Goal: Task Accomplishment & Management: Use online tool/utility

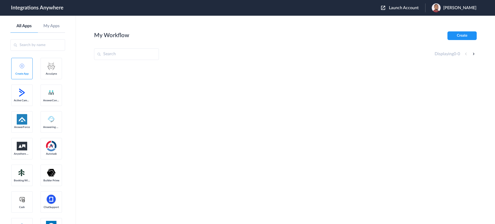
click at [419, 7] on span "Launch Account" at bounding box center [404, 8] width 30 height 4
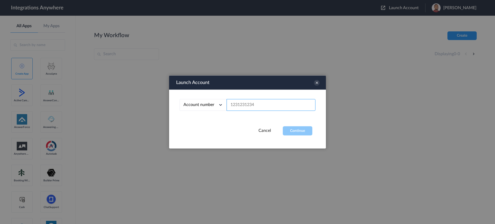
click at [250, 106] on input "text" at bounding box center [271, 105] width 89 height 12
paste input "8006916202"
type input "8006916202"
click at [293, 129] on button "Continue" at bounding box center [298, 130] width 30 height 9
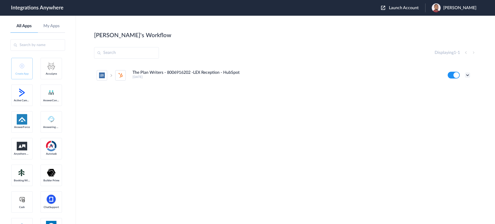
click at [468, 76] on icon at bounding box center [467, 74] width 5 height 5
click at [456, 97] on link "Task history" at bounding box center [452, 97] width 25 height 4
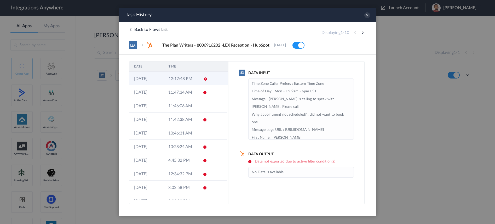
click at [186, 78] on td "12:17:48 PM" at bounding box center [181, 79] width 35 height 14
click at [192, 104] on td "11:46:06 AM" at bounding box center [181, 106] width 34 height 14
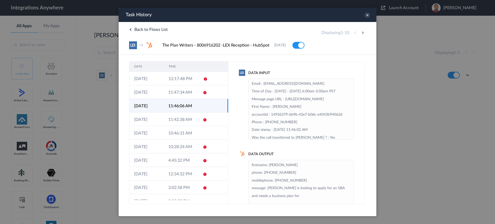
scroll to position [26, 0]
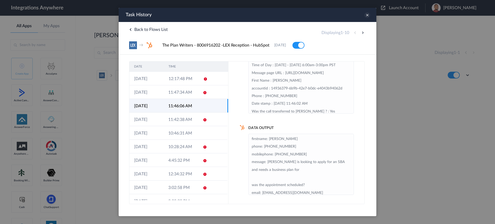
click at [368, 15] on icon at bounding box center [368, 15] width 6 height 6
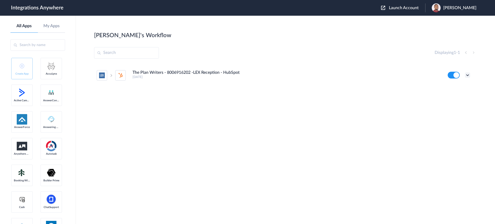
click at [467, 76] on icon at bounding box center [467, 74] width 5 height 5
click at [458, 88] on li "Edit" at bounding box center [454, 87] width 34 height 10
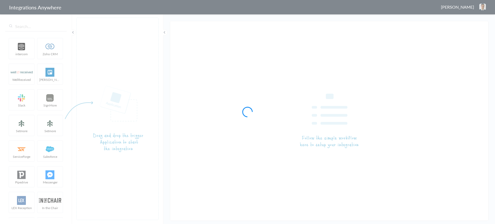
type input "The Plan Writers - 8006916202 -LEX Reception - HubSpot"
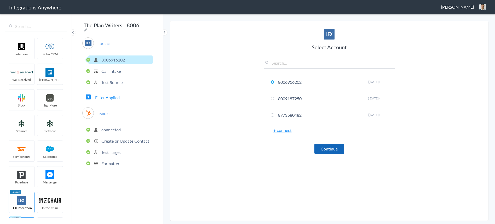
click at [326, 148] on button "Continue" at bounding box center [330, 149] width 30 height 10
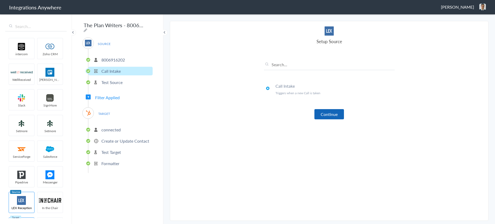
click at [330, 114] on button "Continue" at bounding box center [330, 114] width 30 height 10
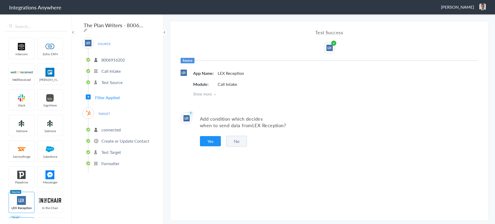
click at [237, 141] on button "No" at bounding box center [236, 141] width 21 height 11
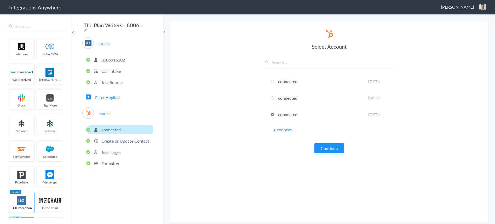
click at [104, 97] on span "Filter Applied" at bounding box center [107, 97] width 25 height 6
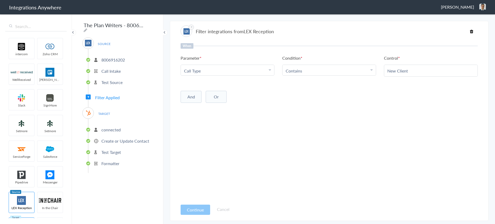
click at [113, 128] on p "connected" at bounding box center [110, 130] width 19 height 6
